Goal: Entertainment & Leisure: Consume media (video, audio)

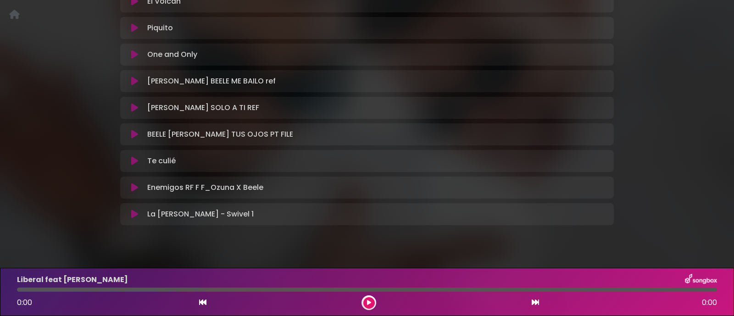
scroll to position [516, 0]
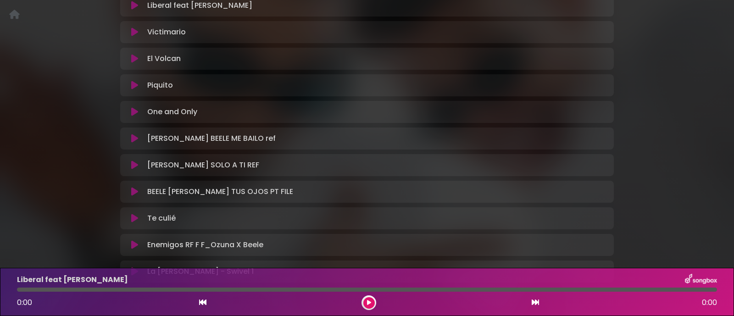
click at [131, 134] on icon at bounding box center [134, 138] width 7 height 9
click at [133, 134] on icon at bounding box center [134, 138] width 7 height 9
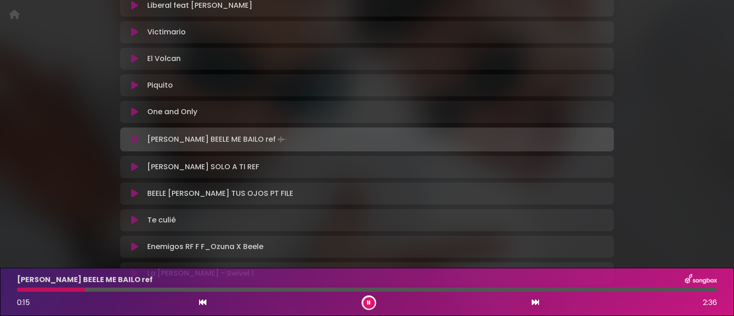
click at [133, 135] on icon at bounding box center [135, 139] width 6 height 9
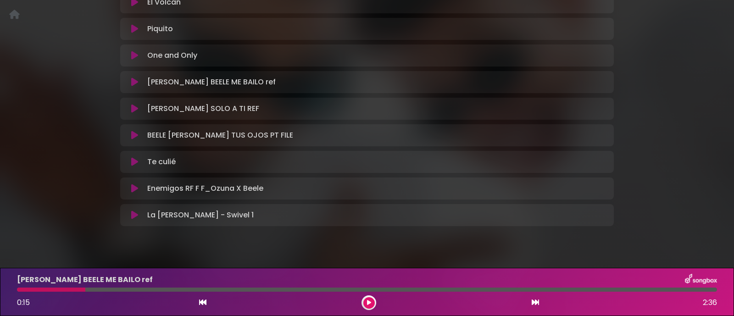
scroll to position [577, 0]
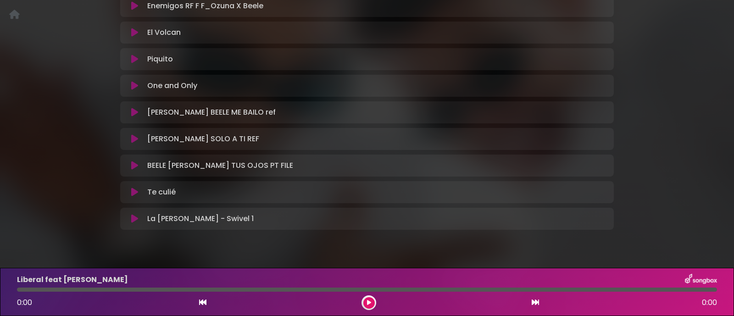
scroll to position [550, 0]
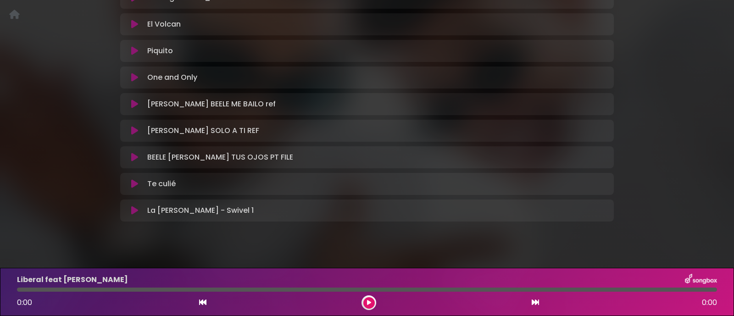
click at [137, 126] on icon at bounding box center [134, 130] width 7 height 9
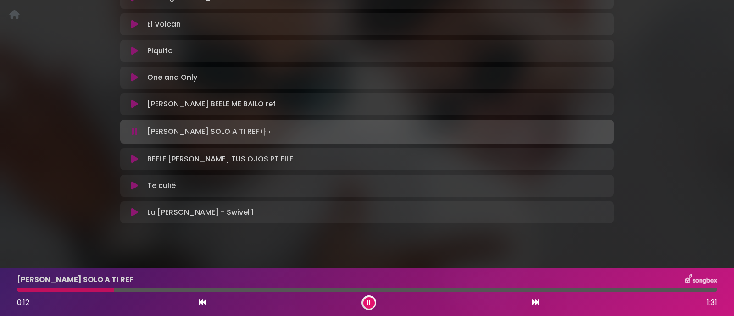
click at [367, 300] on icon at bounding box center [369, 303] width 4 height 6
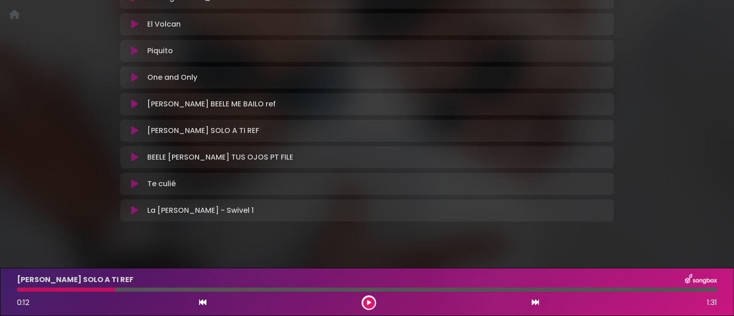
click at [133, 153] on icon at bounding box center [134, 157] width 7 height 9
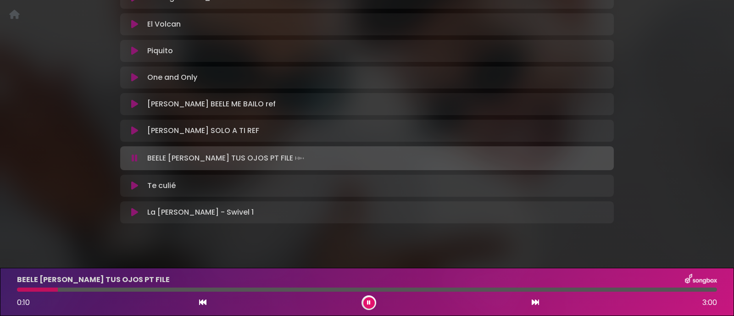
click at [369, 300] on icon at bounding box center [369, 303] width 4 height 6
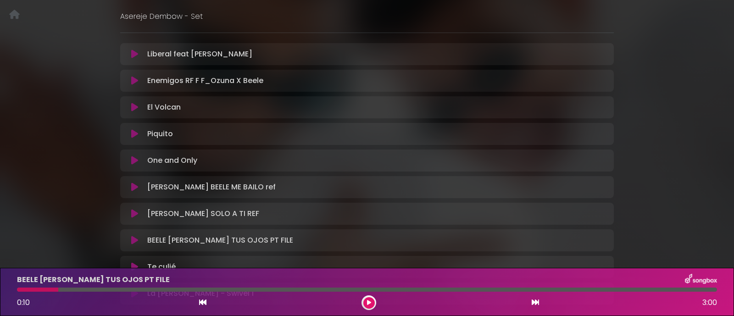
scroll to position [493, 0]
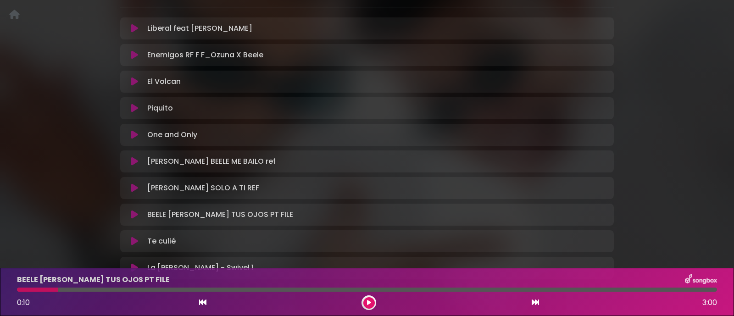
drag, startPoint x: 132, startPoint y: 150, endPoint x: 147, endPoint y: 170, distance: 25.6
click at [132, 157] on icon at bounding box center [134, 161] width 7 height 9
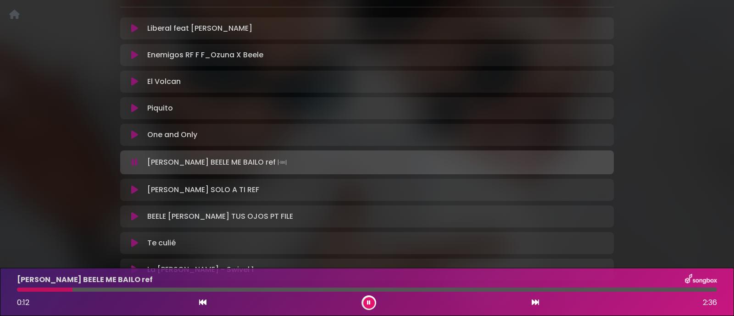
click at [369, 304] on icon at bounding box center [369, 303] width 4 height 6
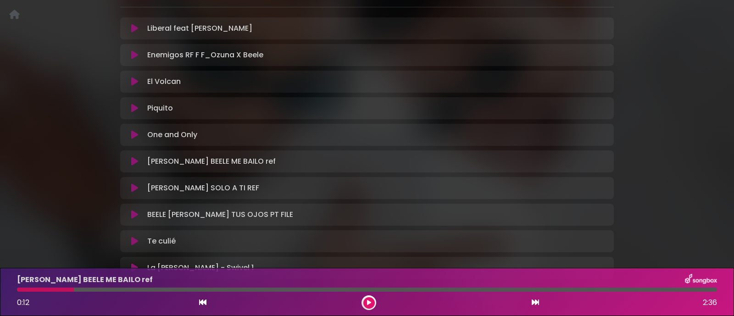
click at [130, 210] on button at bounding box center [135, 214] width 18 height 9
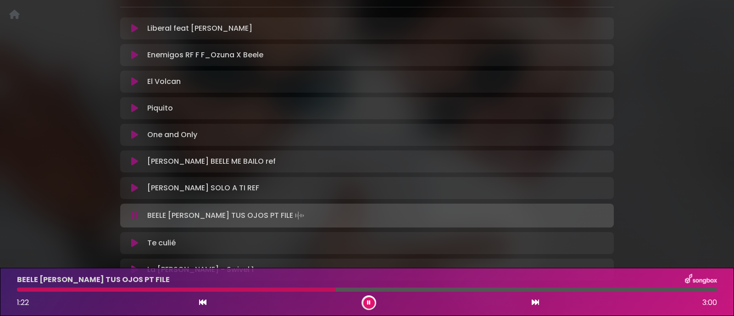
click at [367, 304] on icon at bounding box center [369, 303] width 4 height 6
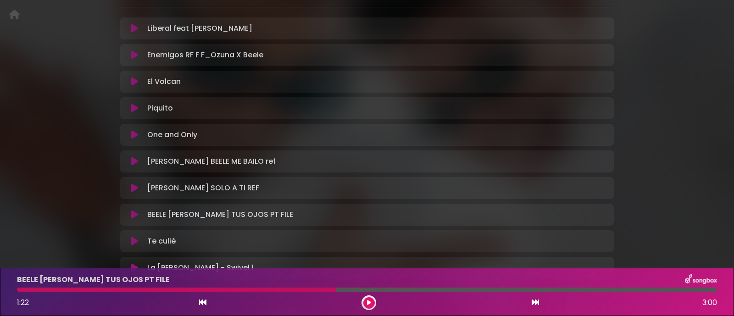
click at [134, 210] on icon at bounding box center [134, 214] width 7 height 9
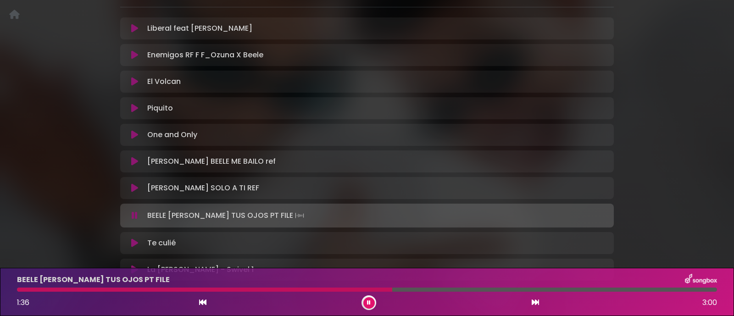
click at [133, 211] on icon at bounding box center [135, 215] width 6 height 9
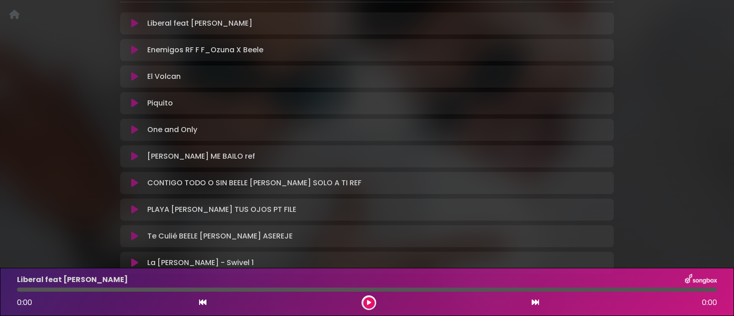
scroll to position [516, 0]
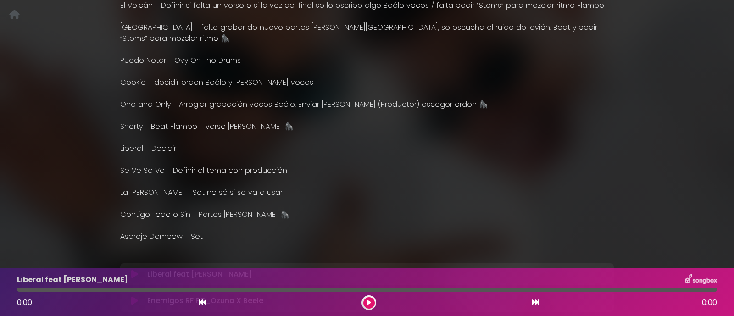
scroll to position [229, 0]
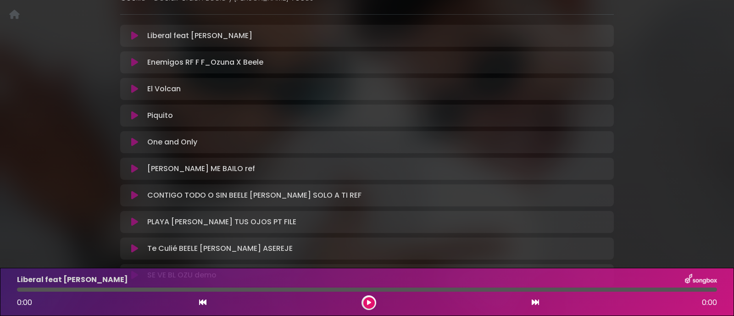
scroll to position [458, 0]
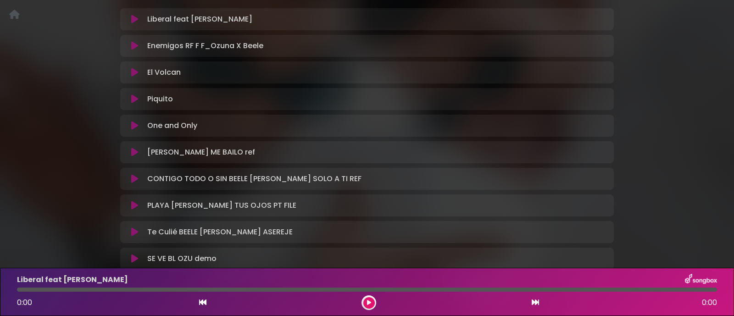
click at [133, 151] on icon at bounding box center [134, 152] width 7 height 9
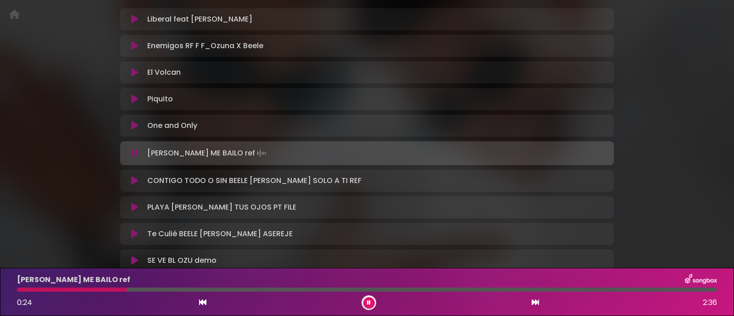
click at [371, 303] on button at bounding box center [368, 302] width 11 height 11
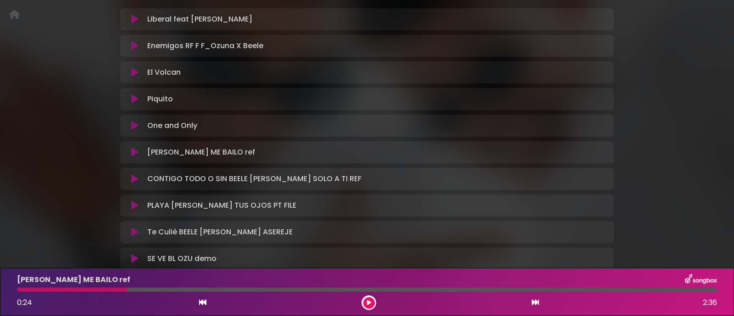
click at [133, 176] on icon at bounding box center [134, 178] width 7 height 9
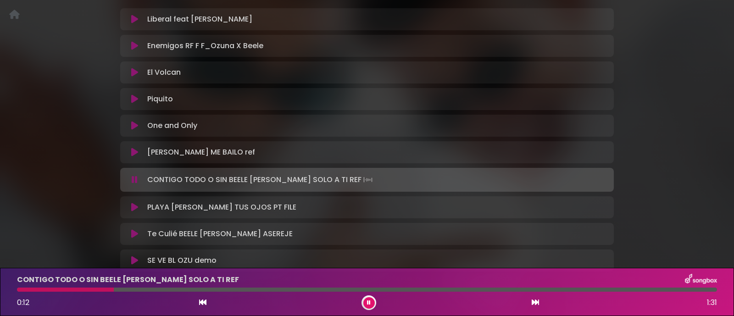
click at [370, 301] on icon at bounding box center [369, 303] width 4 height 6
